Goal: Information Seeking & Learning: Understand process/instructions

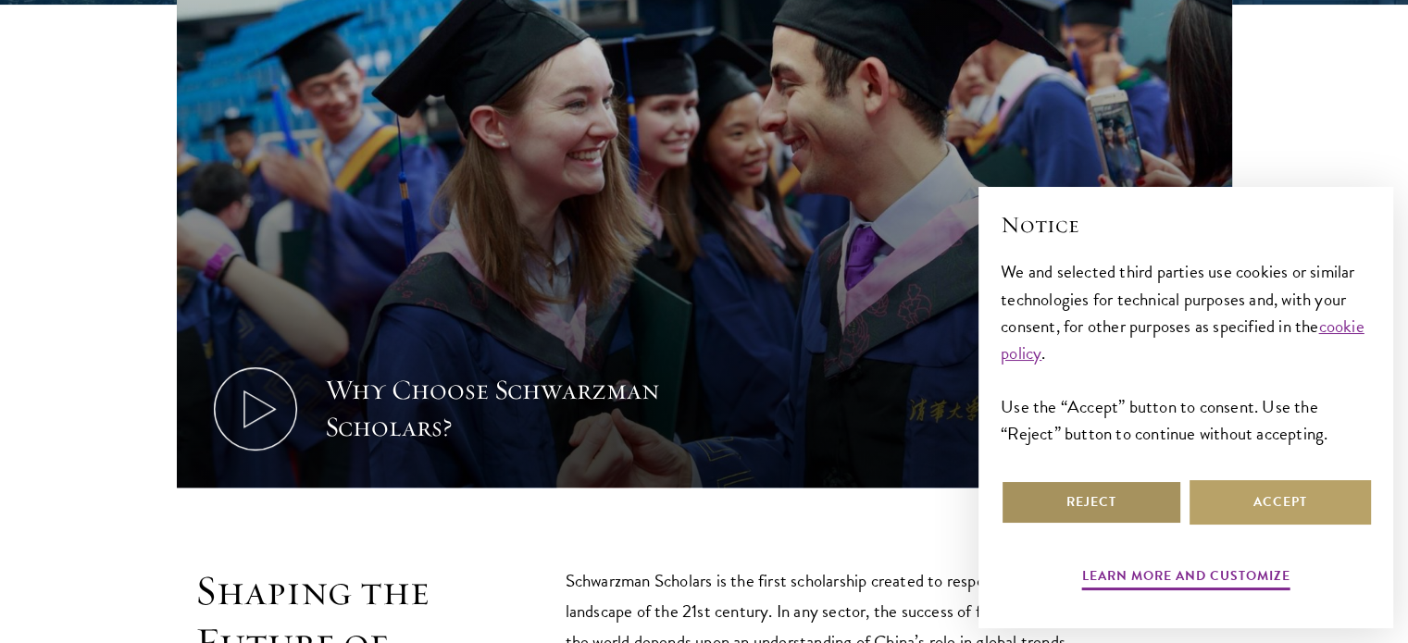
click at [1155, 505] on button "Reject" at bounding box center [1091, 503] width 181 height 44
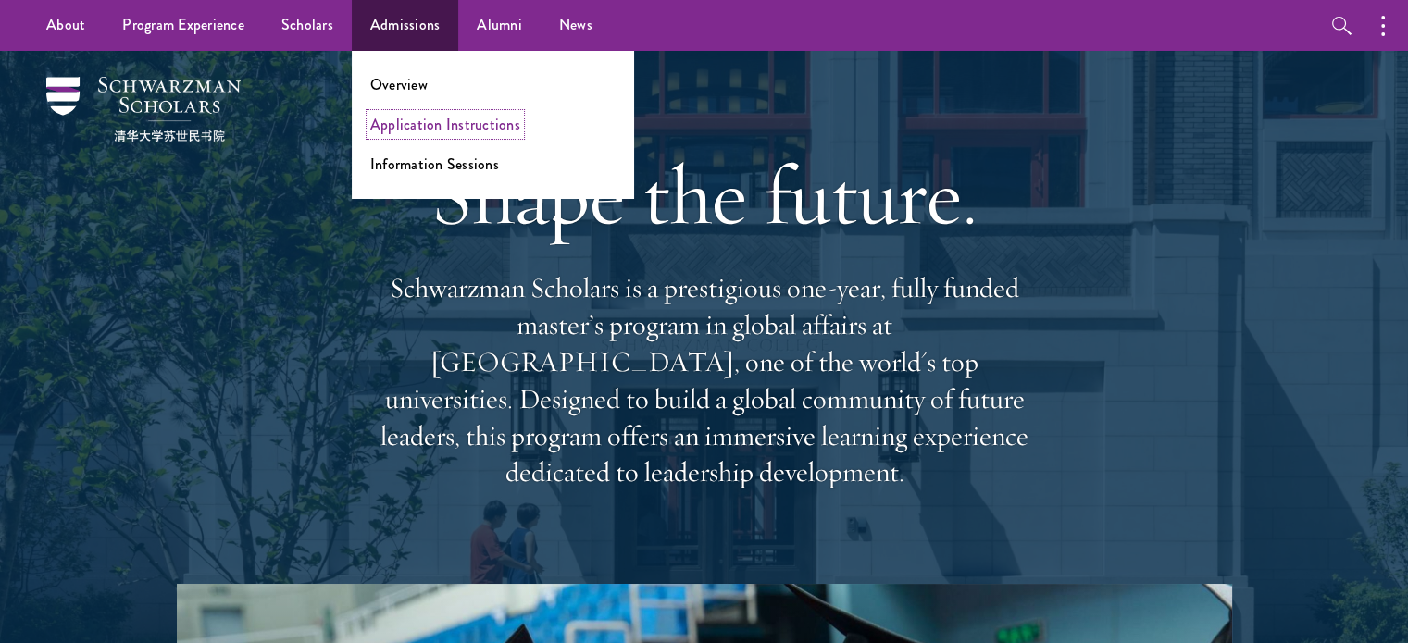
click at [393, 119] on link "Application Instructions" at bounding box center [445, 124] width 150 height 21
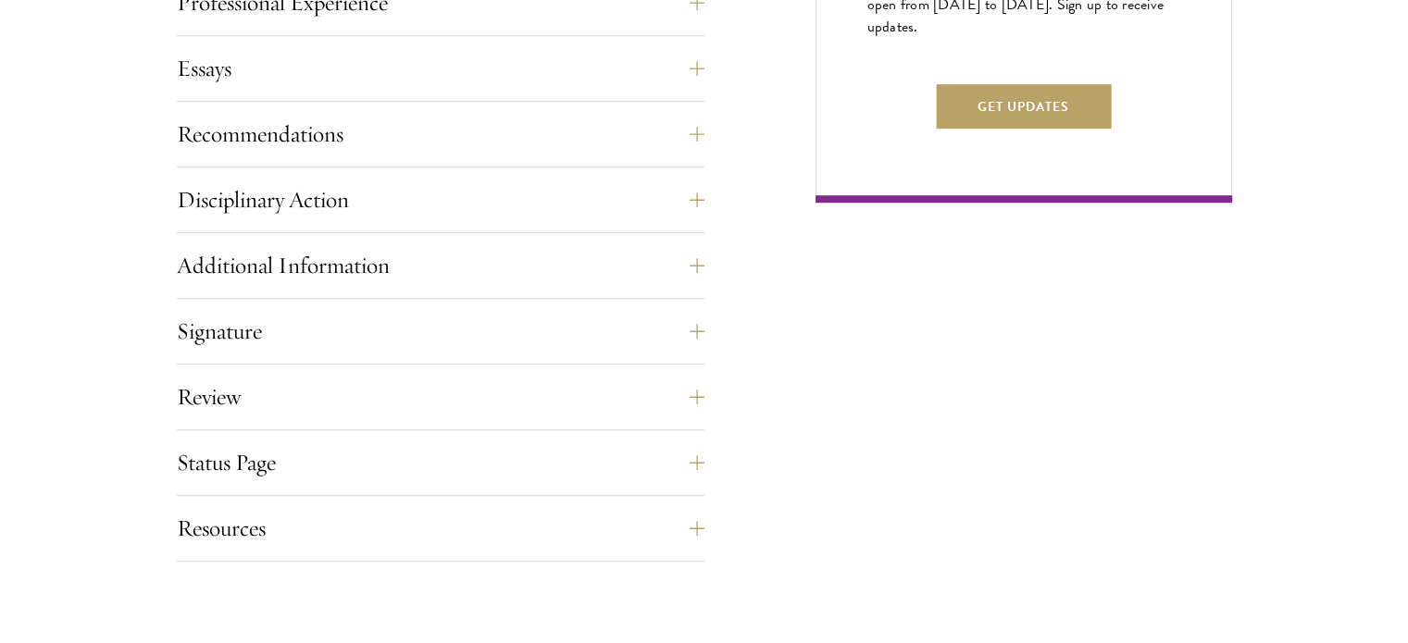
scroll to position [1281, 0]
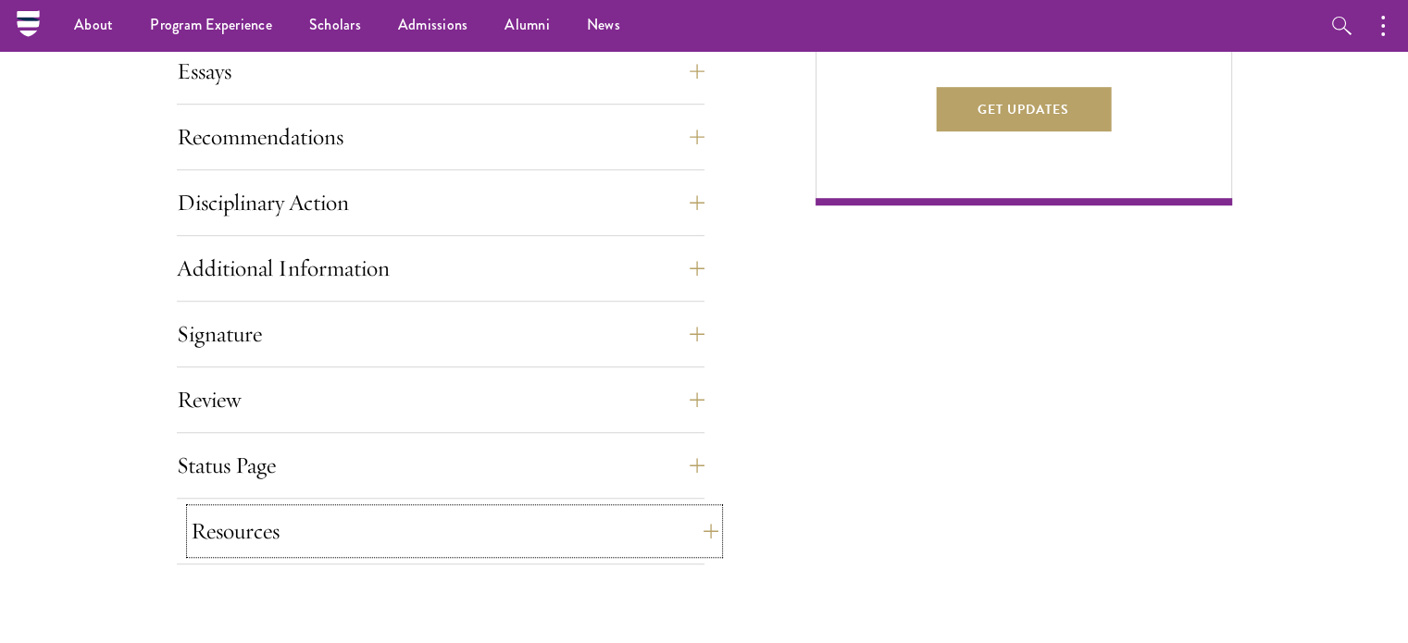
click at [226, 522] on button "Resources" at bounding box center [455, 531] width 528 height 44
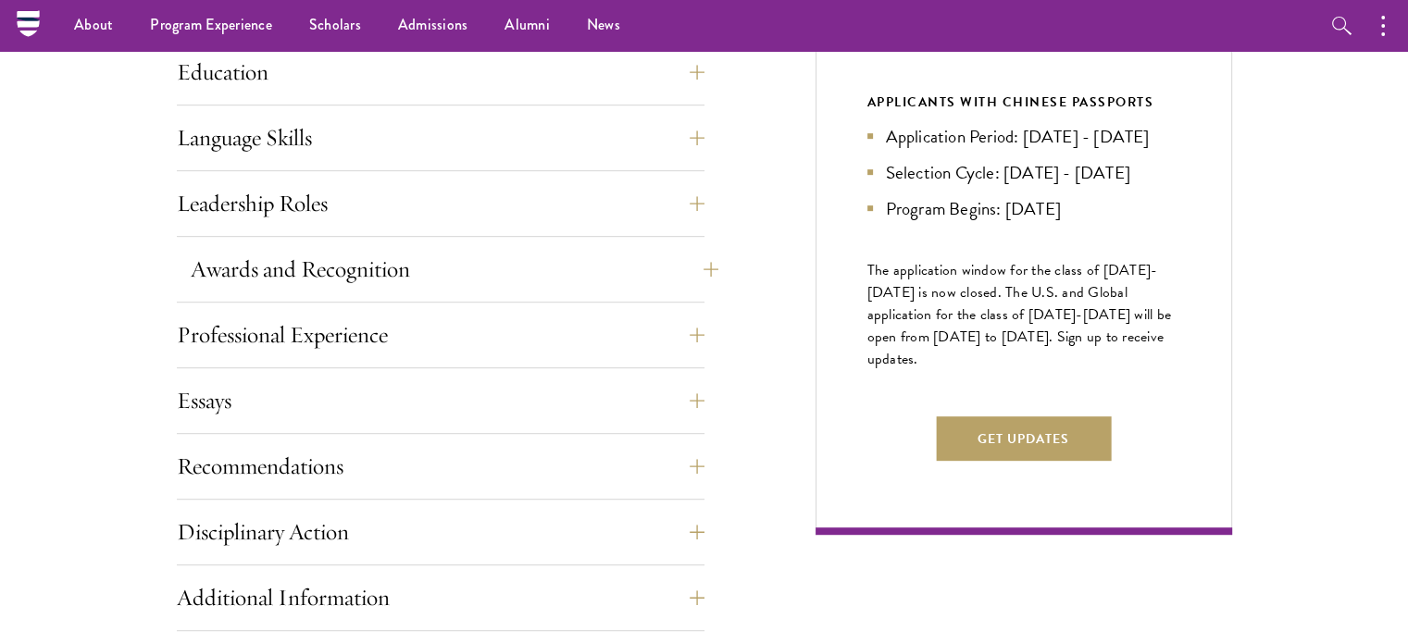
scroll to position [841, 0]
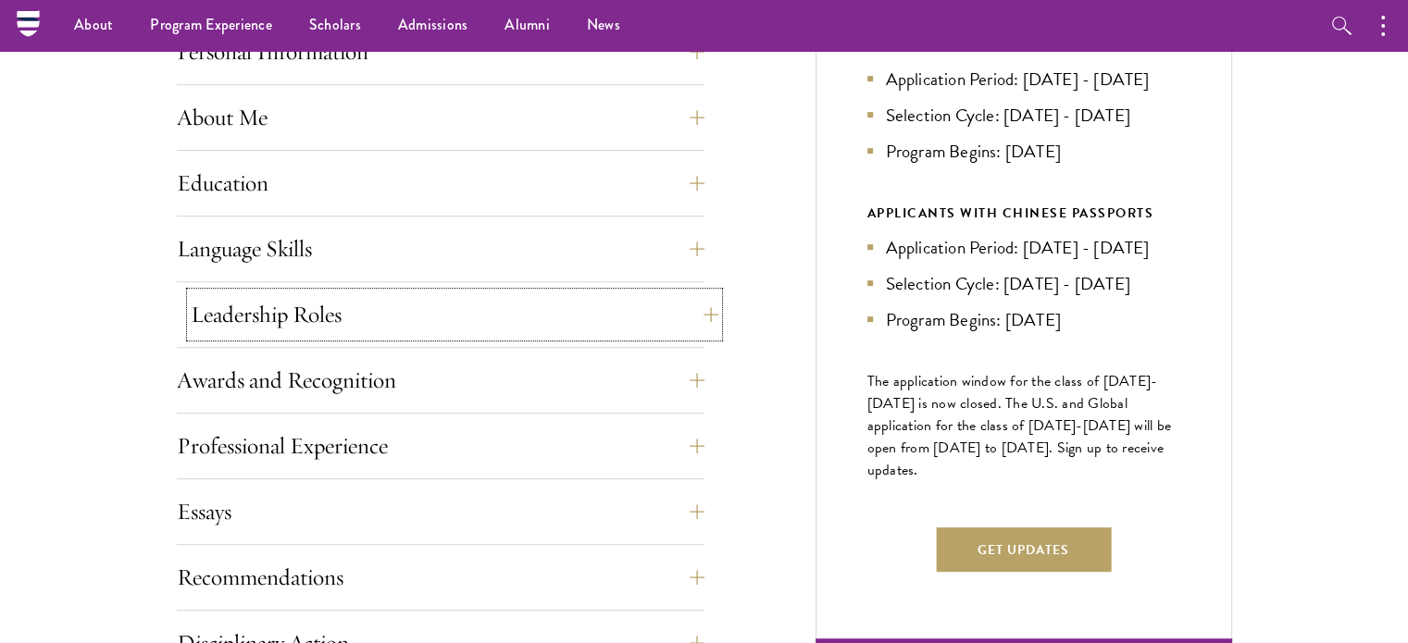
click at [255, 329] on button "Leadership Roles" at bounding box center [455, 315] width 528 height 44
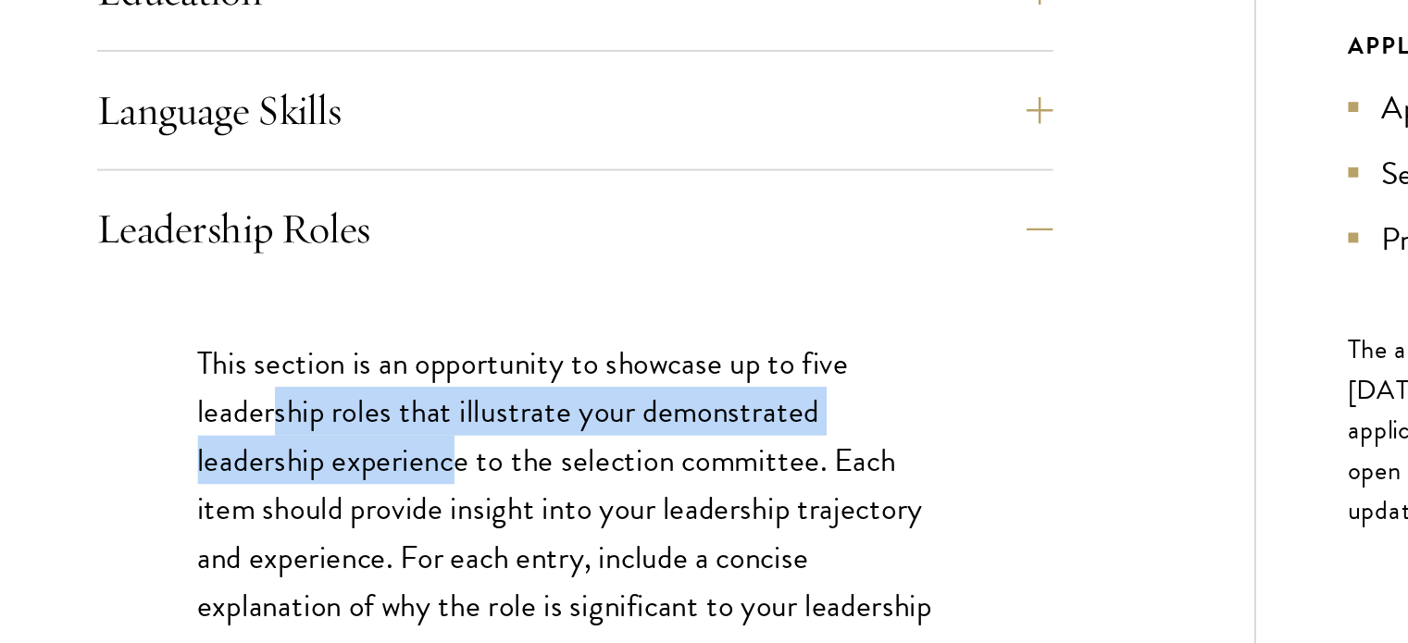
drag, startPoint x: 274, startPoint y: 420, endPoint x: 386, endPoint y: 445, distance: 114.8
click at [386, 445] on p "This section is an opportunity to showcase up to five leadership roles that ill…" at bounding box center [440, 496] width 417 height 243
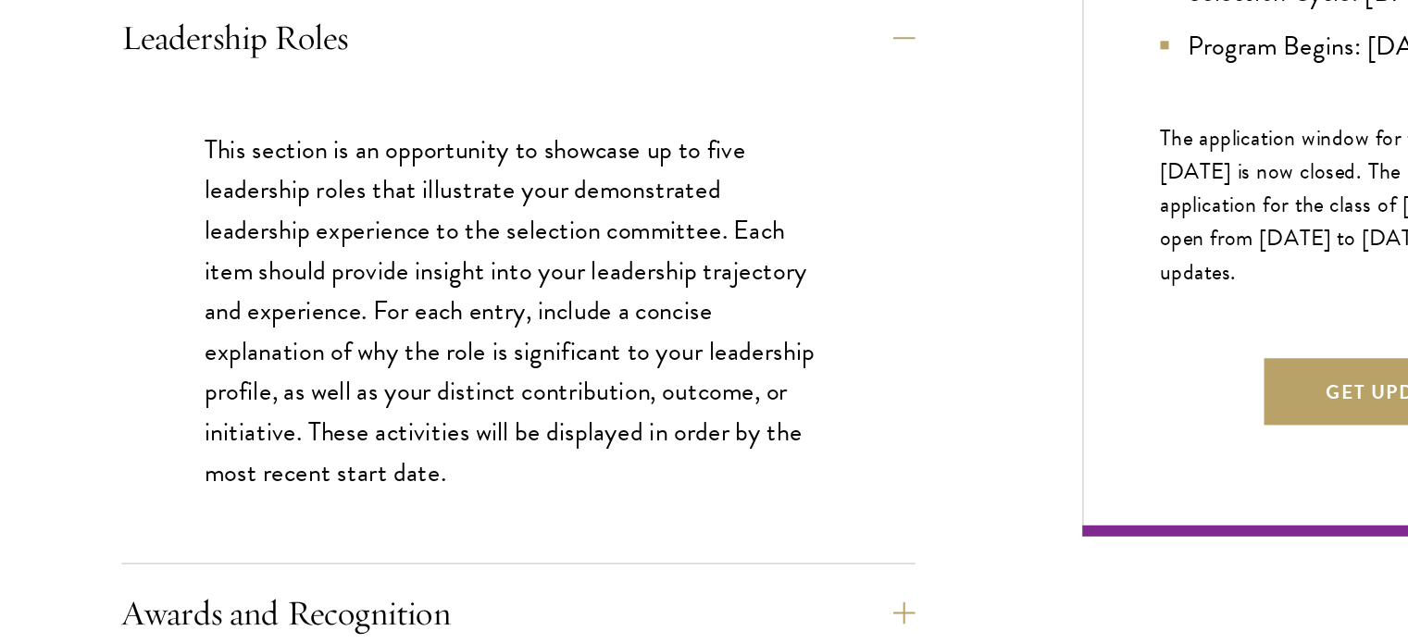
scroll to position [914, 0]
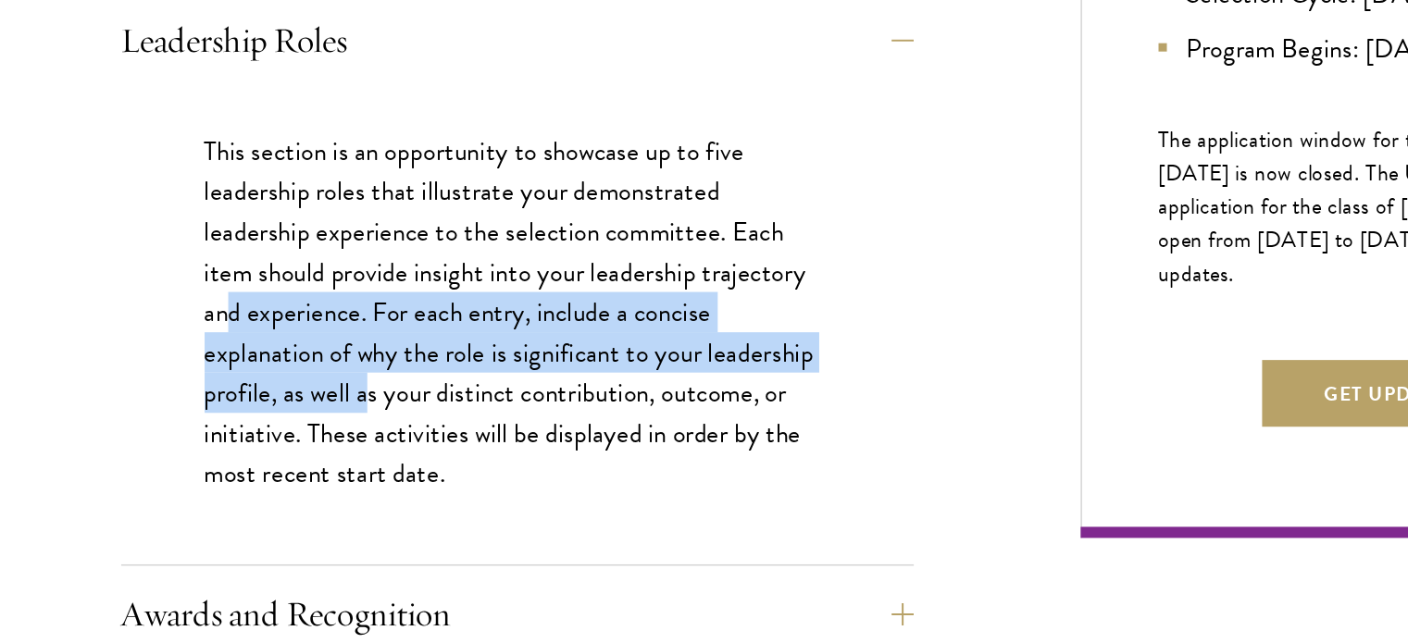
drag, startPoint x: 252, startPoint y: 409, endPoint x: 342, endPoint y: 487, distance: 118.8
click at [342, 487] on p "This section is an opportunity to showcase up to five leadership roles that ill…" at bounding box center [440, 423] width 417 height 243
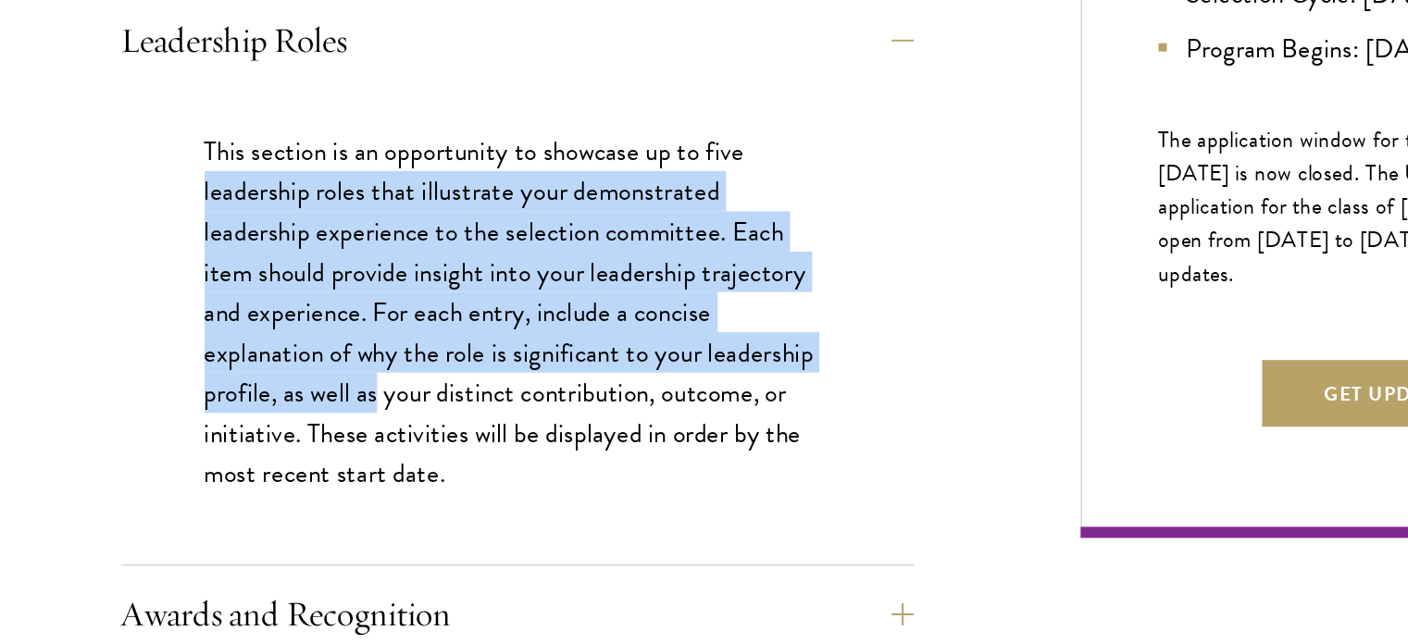
drag, startPoint x: 342, startPoint y: 487, endPoint x: 238, endPoint y: 331, distance: 187.7
click at [238, 331] on p "This section is an opportunity to showcase up to five leadership roles that ill…" at bounding box center [440, 423] width 417 height 243
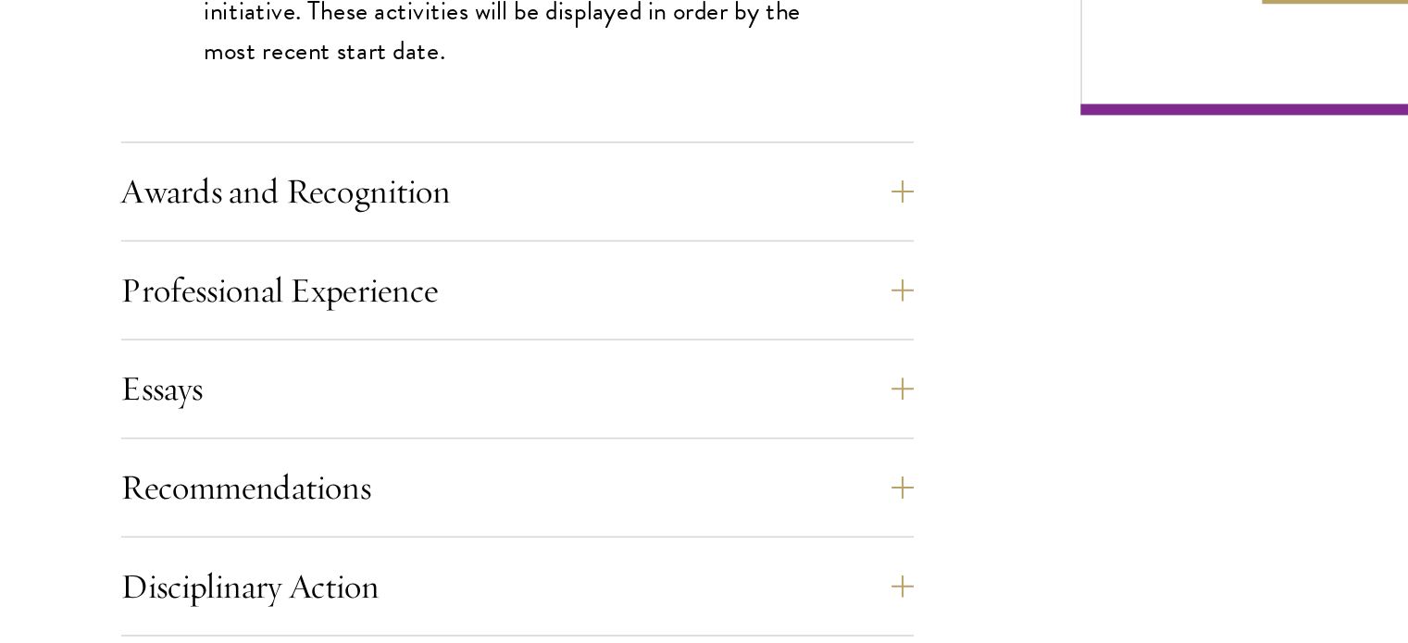
scroll to position [1196, 0]
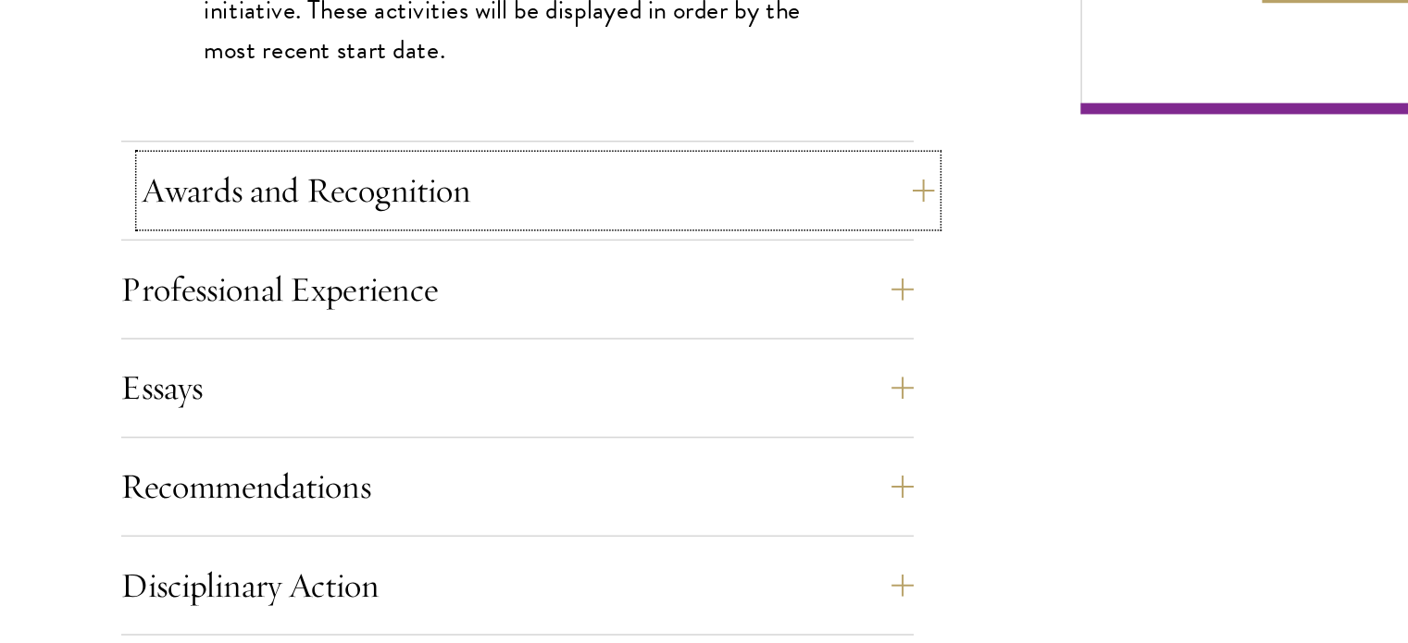
click at [256, 345] on button "Awards and Recognition" at bounding box center [455, 341] width 528 height 44
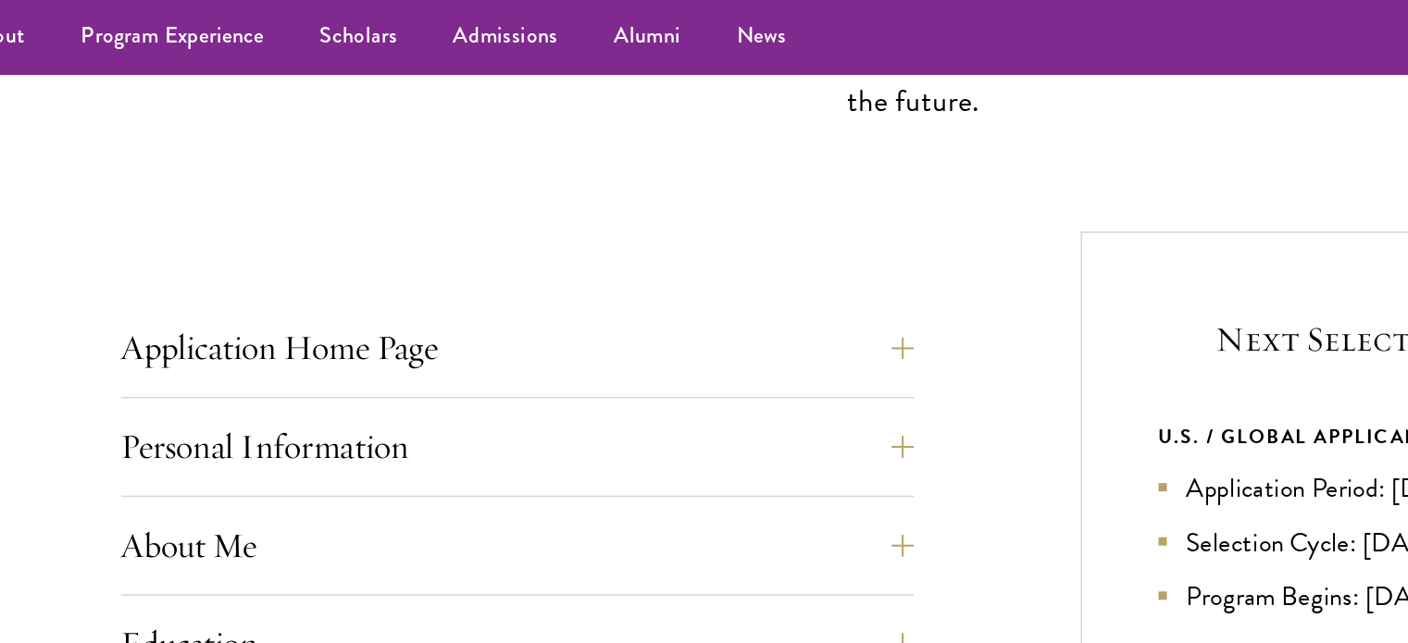
scroll to position [568, 0]
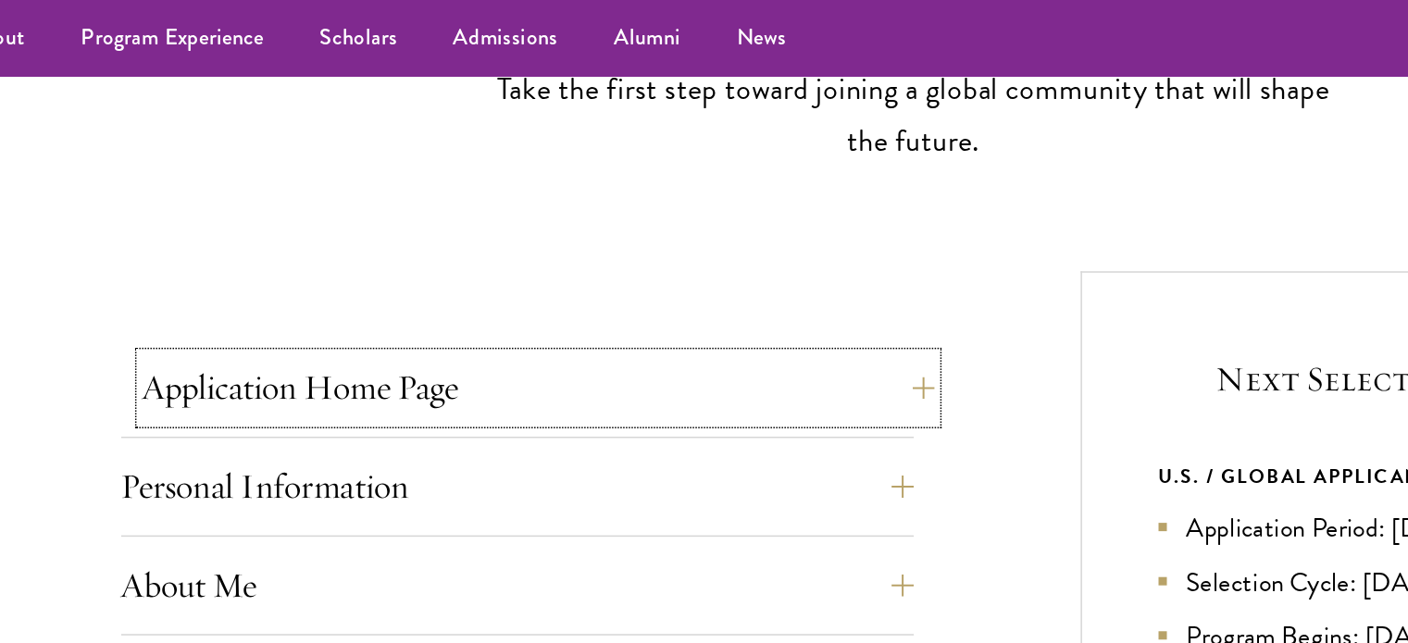
click at [286, 268] on button "Application Home Page" at bounding box center [455, 258] width 528 height 44
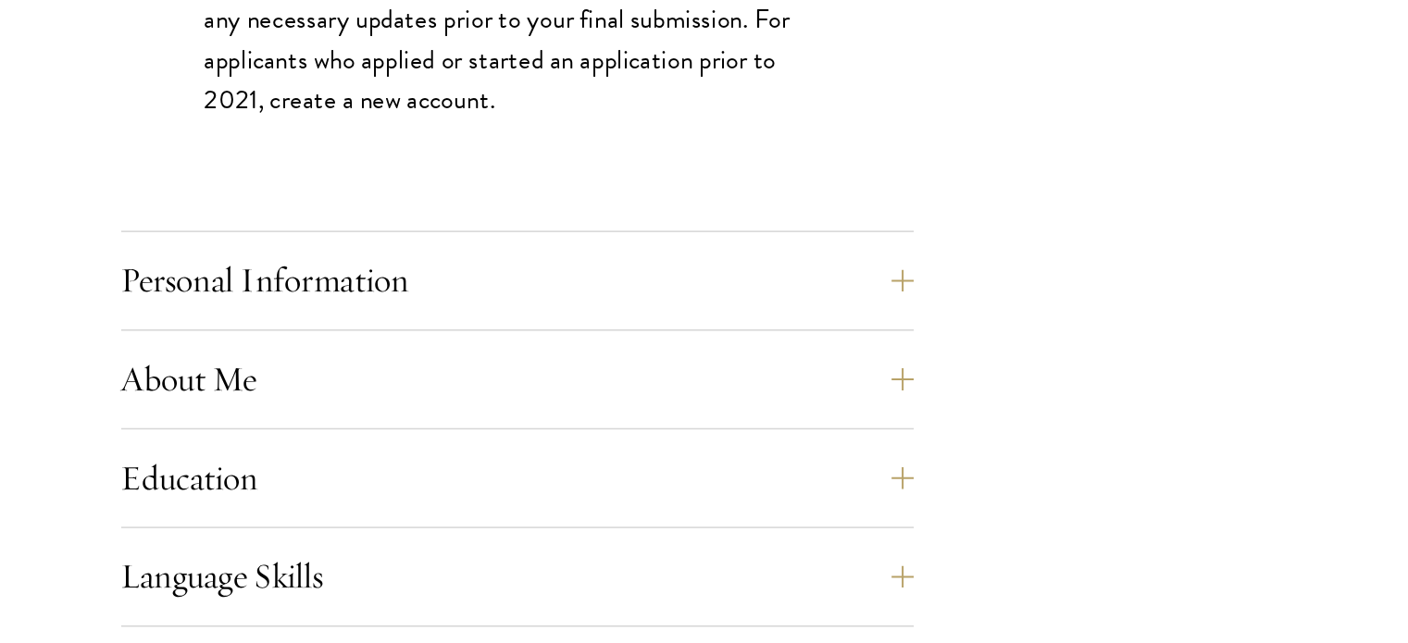
scroll to position [1317, 0]
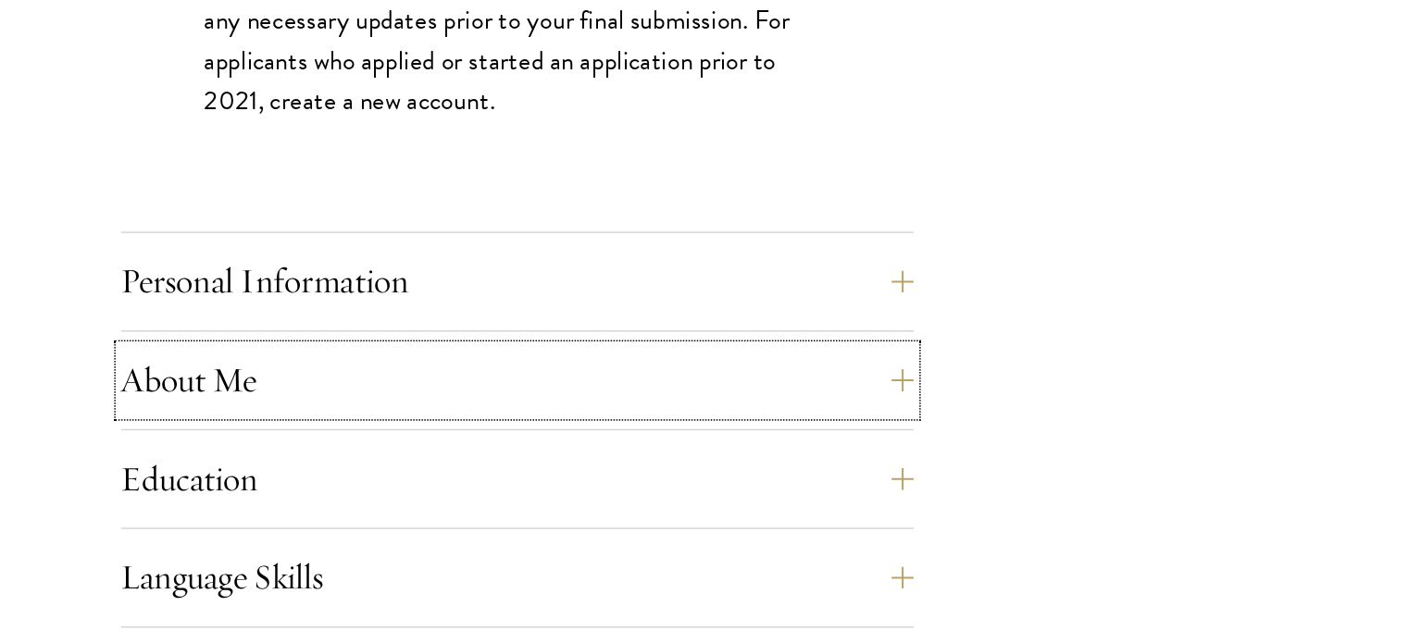
click at [381, 451] on button "About Me" at bounding box center [441, 467] width 528 height 44
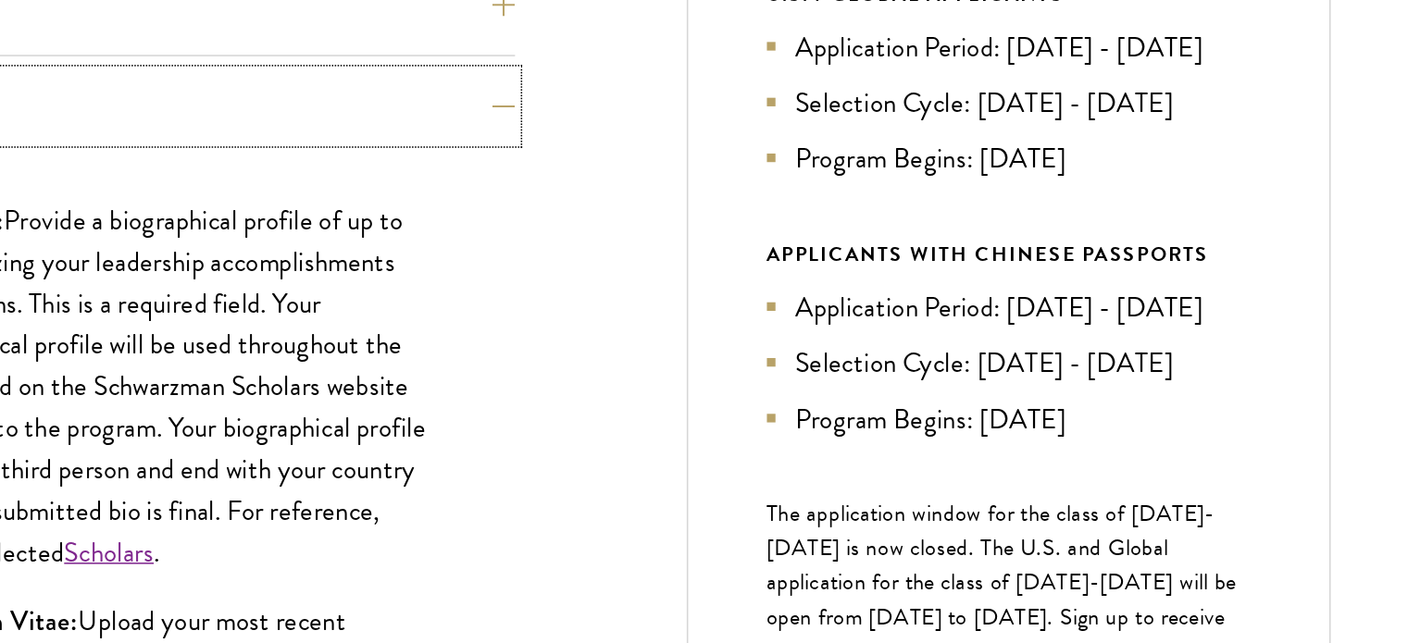
scroll to position [661, 0]
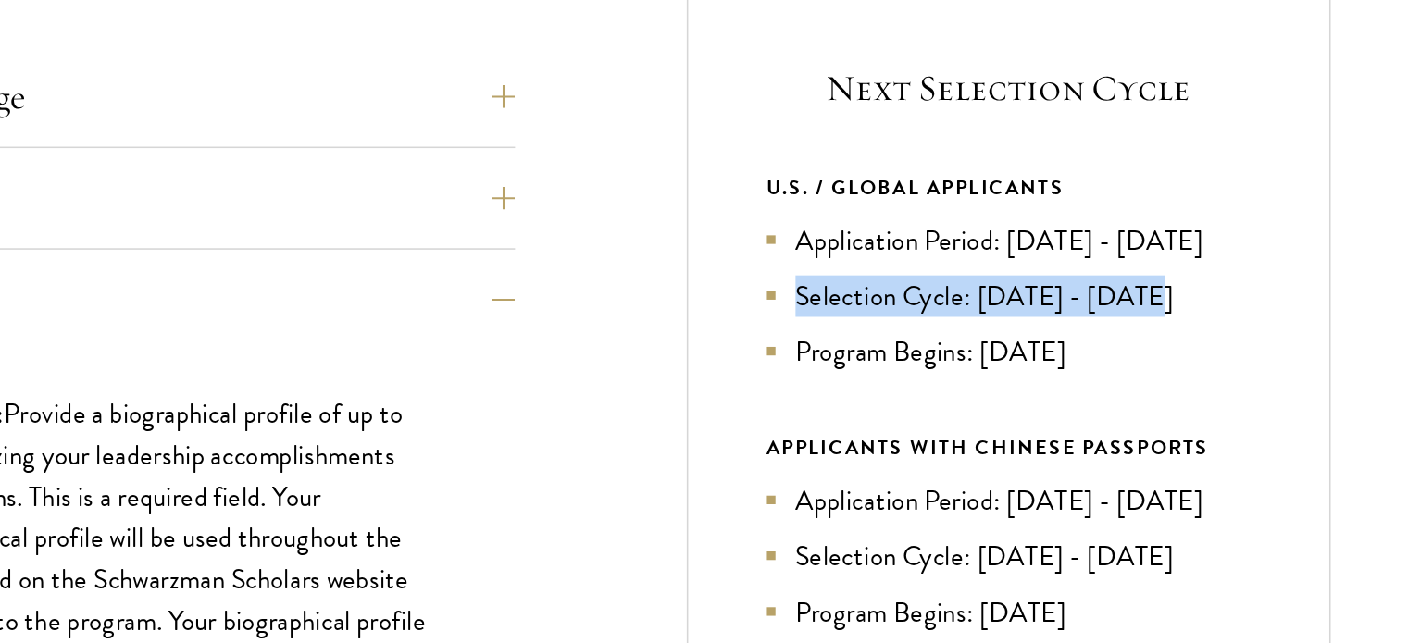
drag, startPoint x: 860, startPoint y: 297, endPoint x: 1157, endPoint y: 299, distance: 297.2
click at [1157, 299] on div "Next Selection Cycle U.S. / GLOBAL APPLICANTS Application Period: [DATE] - [DAT…" at bounding box center [1024, 457] width 417 height 738
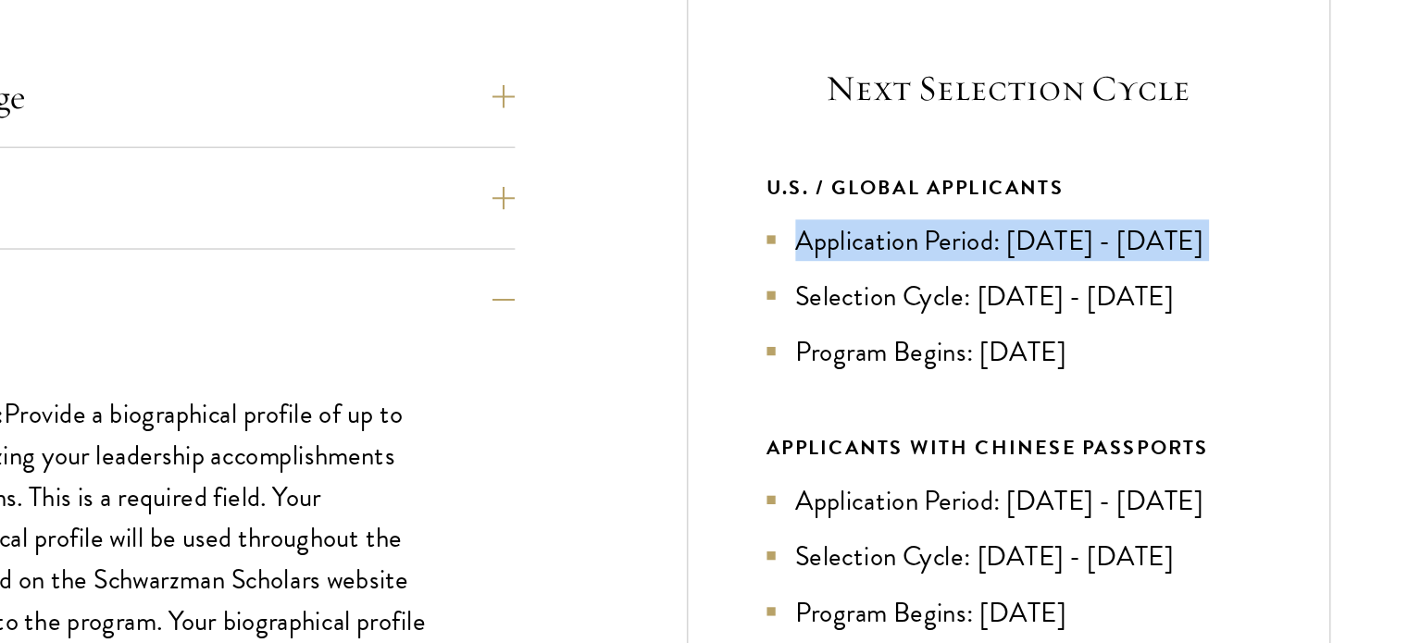
drag, startPoint x: 805, startPoint y: 262, endPoint x: 1186, endPoint y: 260, distance: 381.5
click at [1186, 260] on div "Next Selection Cycle U.S. / GLOBAL APPLICANTS Application Period: [DATE] - [DAT…" at bounding box center [1024, 457] width 417 height 738
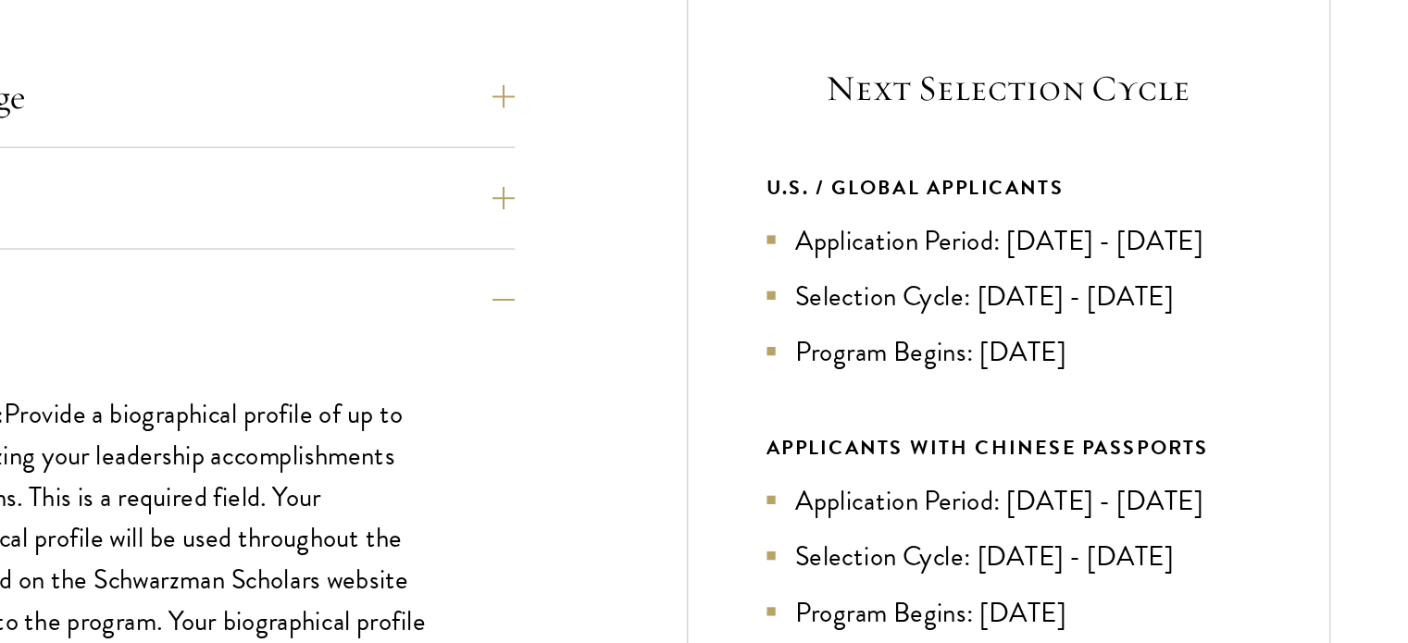
drag, startPoint x: 1186, startPoint y: 260, endPoint x: 1121, endPoint y: 329, distance: 94.3
click at [1121, 329] on div "Next Selection Cycle U.S. / GLOBAL APPLICANTS Application Period: [DATE] - [DAT…" at bounding box center [1024, 457] width 417 height 738
click at [1121, 329] on li "Program Begins: [DATE]" at bounding box center [1024, 331] width 313 height 27
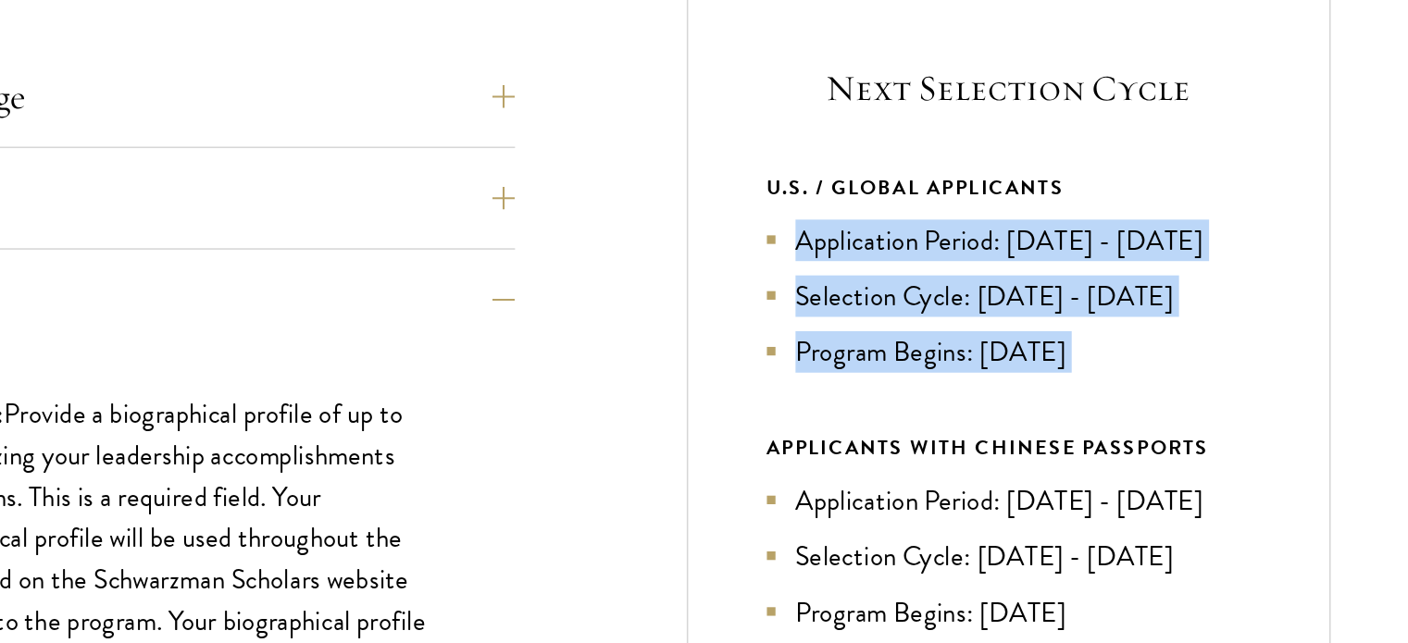
drag, startPoint x: 1121, startPoint y: 329, endPoint x: 891, endPoint y: 255, distance: 242.1
click at [891, 255] on ul "Application Period: [DATE] - [DATE] Selection Cycle: [DATE] - [DATE] Program Be…" at bounding box center [1024, 294] width 313 height 99
click at [891, 255] on li "Application Period: [DATE] - [DATE]" at bounding box center [1024, 258] width 313 height 27
drag, startPoint x: 891, startPoint y: 255, endPoint x: 1086, endPoint y: 338, distance: 212.4
click at [1086, 338] on ul "Application Period: [DATE] - [DATE] Selection Cycle: [DATE] - [DATE] Program Be…" at bounding box center [1024, 294] width 313 height 99
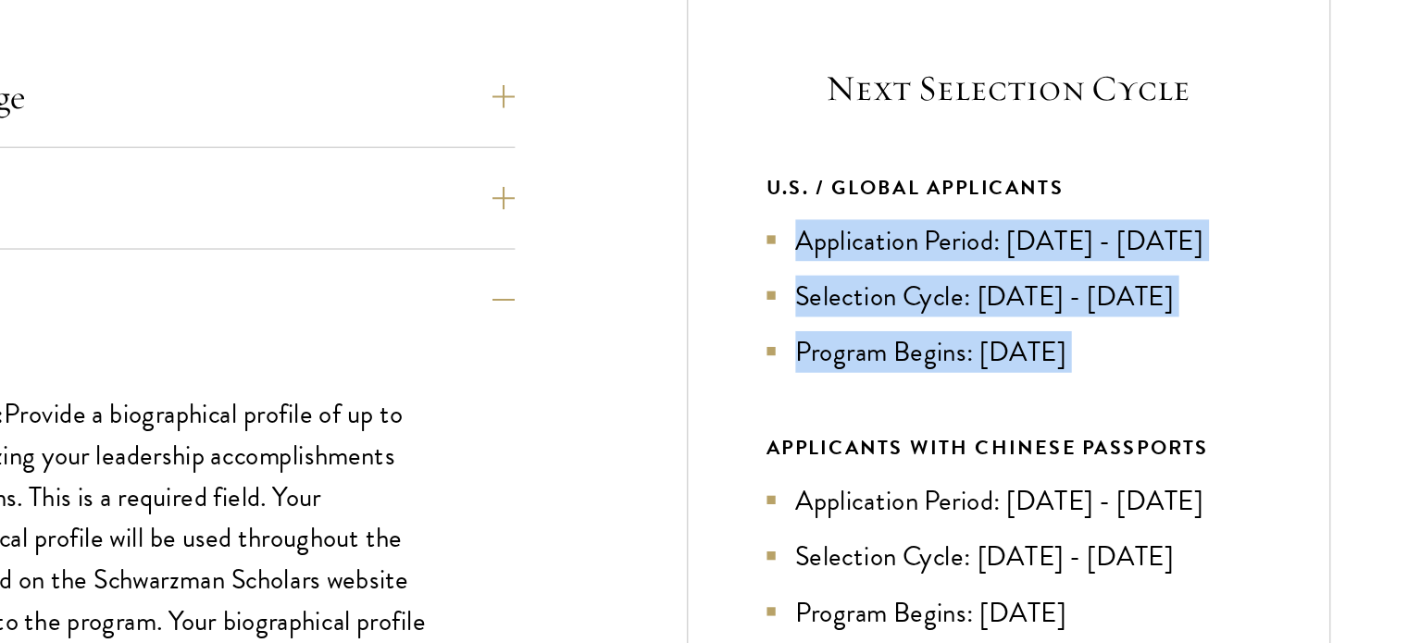
click at [1086, 338] on li "Program Begins: [DATE]" at bounding box center [1024, 331] width 313 height 27
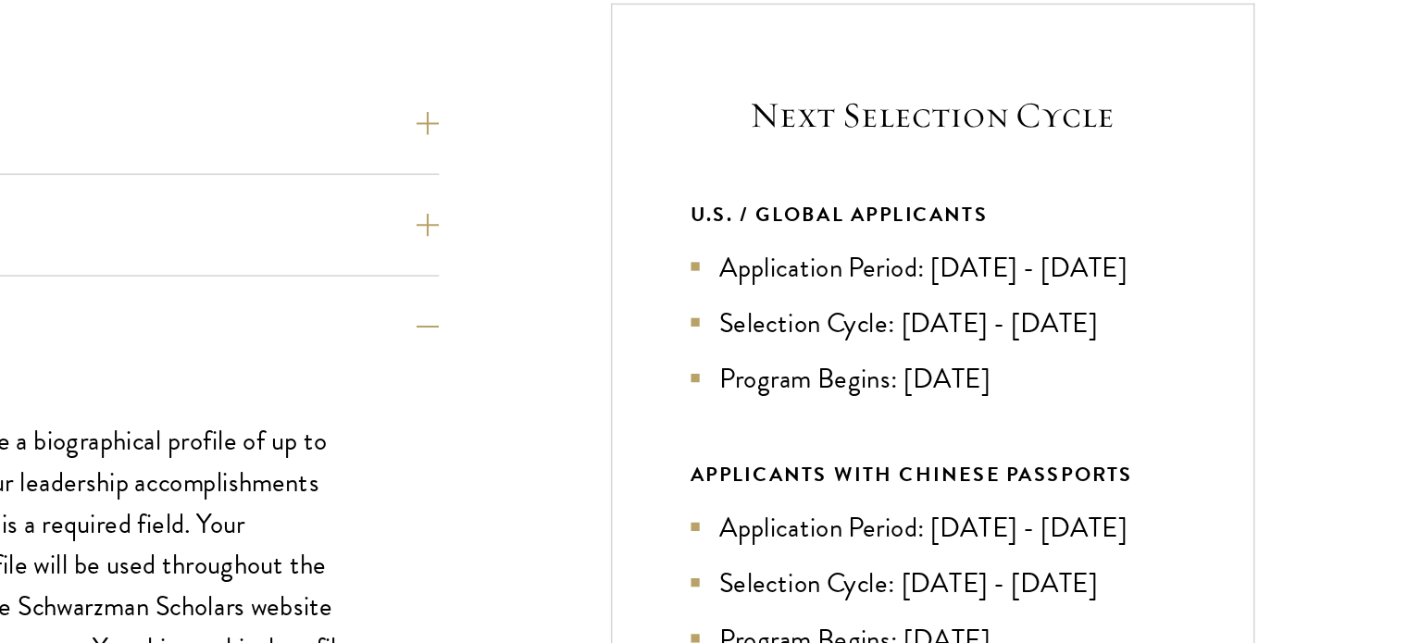
click at [1103, 305] on li "Selection Cycle: [DATE] - [DATE]" at bounding box center [1024, 294] width 313 height 27
click at [1117, 320] on li "Program Begins: [DATE]" at bounding box center [1024, 331] width 313 height 27
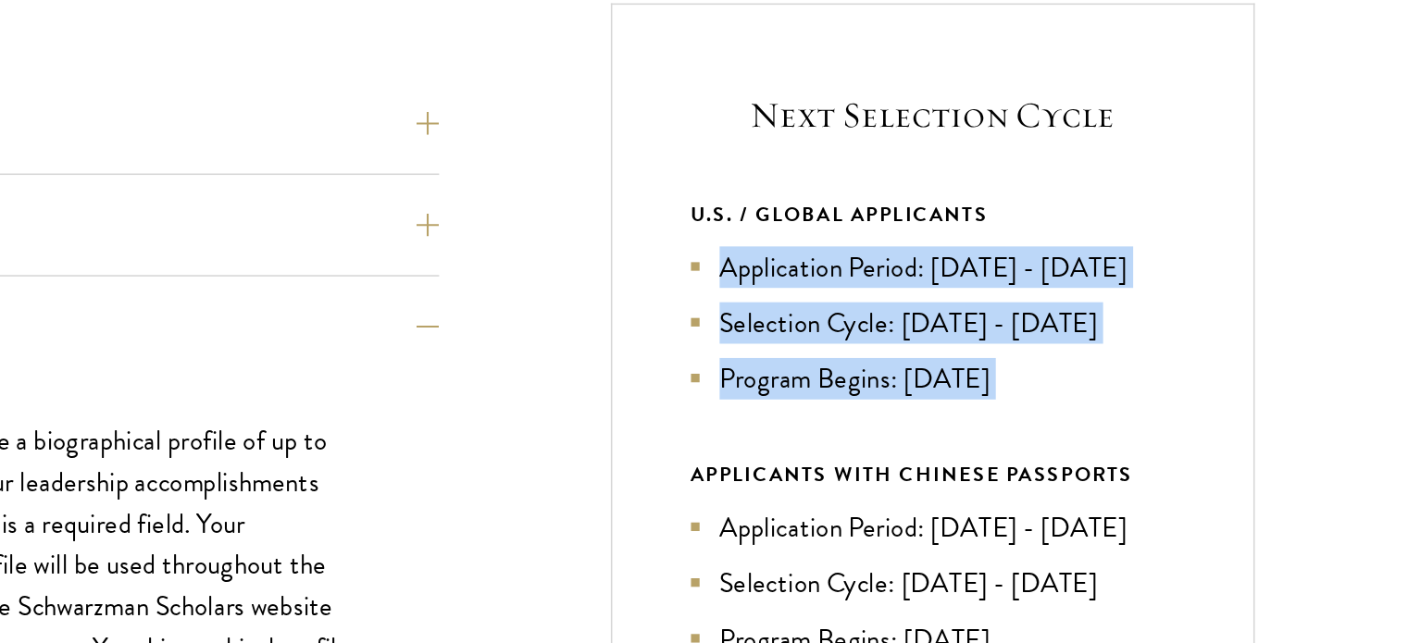
drag, startPoint x: 1117, startPoint y: 320, endPoint x: 907, endPoint y: 234, distance: 226.3
click at [907, 234] on div "U.S. / GLOBAL APPLICANTS Application Period: [DATE] - [DATE] Selection Cycle: […" at bounding box center [1024, 278] width 313 height 131
click at [907, 234] on div "U.S. / GLOBAL APPLICANTS" at bounding box center [1024, 224] width 313 height 23
drag, startPoint x: 907, startPoint y: 234, endPoint x: 1063, endPoint y: 341, distance: 188.5
click at [1063, 341] on div "U.S. / GLOBAL APPLICANTS Application Period: [DATE] - [DATE] Selection Cycle: […" at bounding box center [1024, 278] width 313 height 131
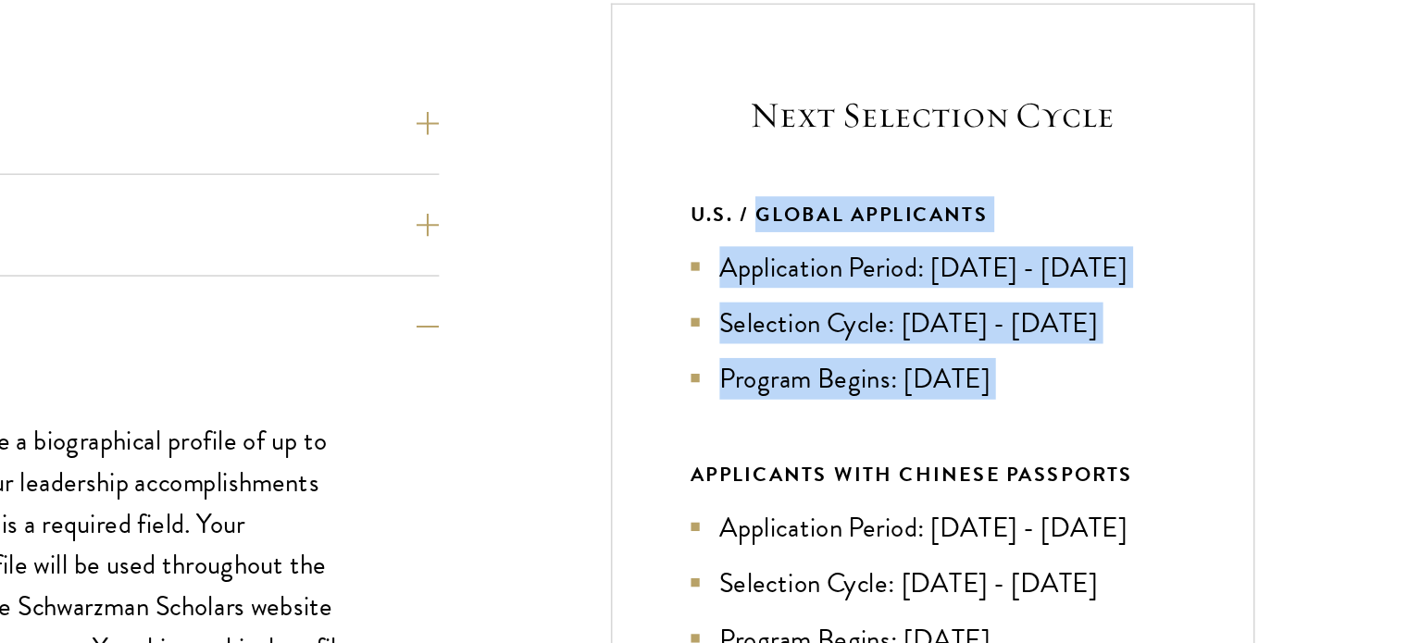
click at [1063, 341] on li "Program Begins: [DATE]" at bounding box center [1024, 331] width 313 height 27
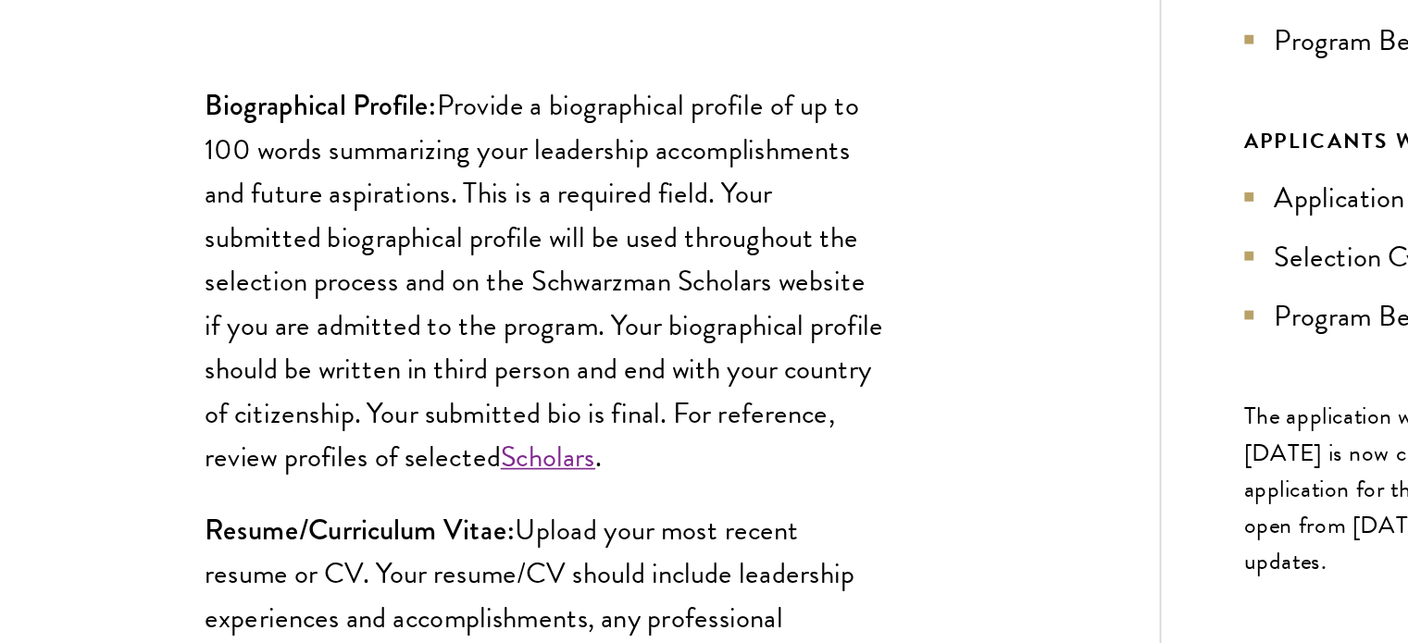
scroll to position [875, 0]
